Goal: Book appointment/travel/reservation

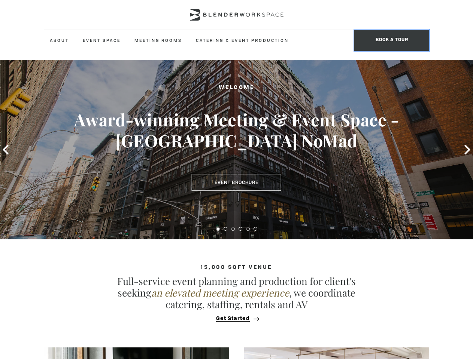
click at [391, 40] on span "BOOK A TOUR" at bounding box center [391, 40] width 75 height 21
click at [6, 150] on icon at bounding box center [6, 150] width 6 height 10
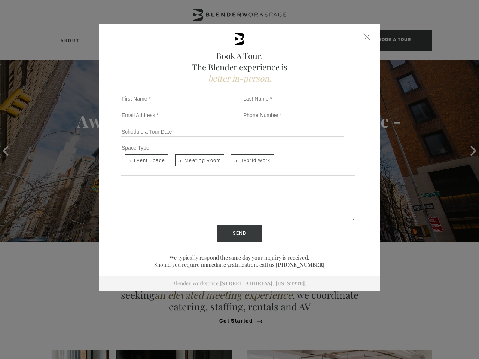
click at [467, 150] on div "Book A Tour. The Blender experience is better in-person. Team Size 1 2 3 4 5 6 …" at bounding box center [239, 179] width 479 height 359
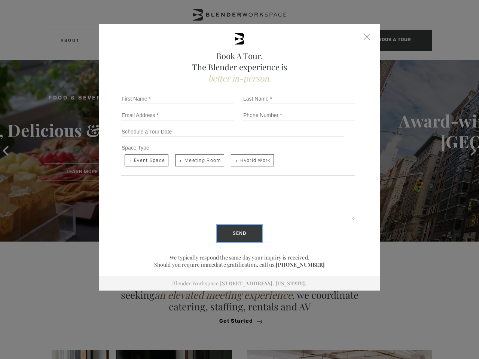
click at [218, 229] on input "Send" at bounding box center [239, 233] width 45 height 17
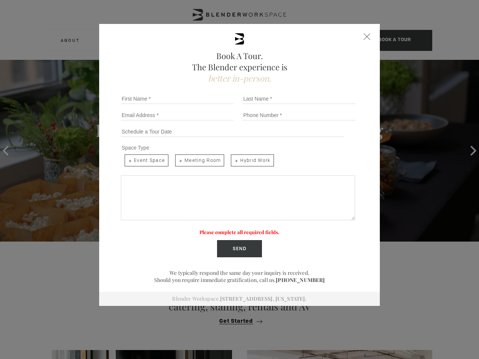
click at [225, 229] on label "Please complete all required fields." at bounding box center [239, 232] width 80 height 6
click at [233, 229] on label "Please complete all required fields." at bounding box center [239, 232] width 80 height 6
click at [240, 229] on label "Please complete all required fields." at bounding box center [239, 232] width 80 height 6
click at [248, 229] on label "Please complete all required fields." at bounding box center [239, 232] width 80 height 6
click at [255, 229] on label "Please complete all required fields." at bounding box center [239, 232] width 80 height 6
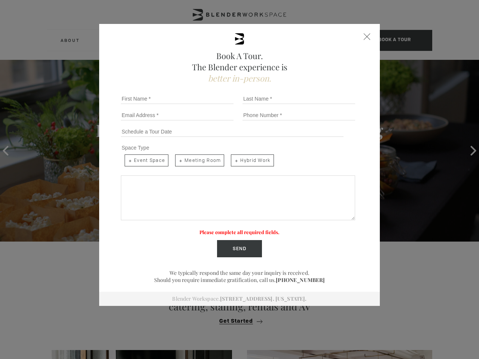
click at [236, 319] on div "Book A Tour. The Blender experience is better in-person. Team Size 1 2 3 4 5 6 …" at bounding box center [239, 179] width 479 height 359
